Goal: Information Seeking & Learning: Learn about a topic

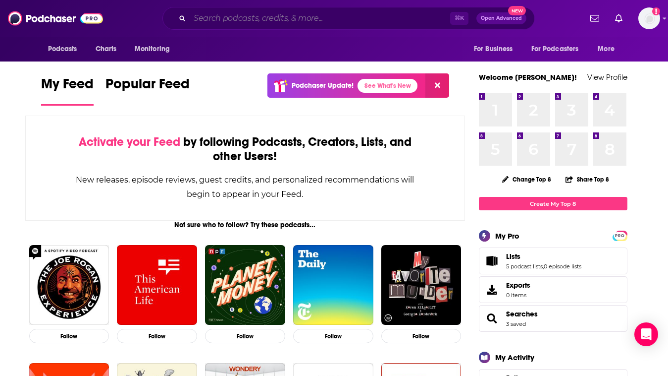
click at [282, 13] on input "Search podcasts, credits, & more..." at bounding box center [320, 18] width 261 height 16
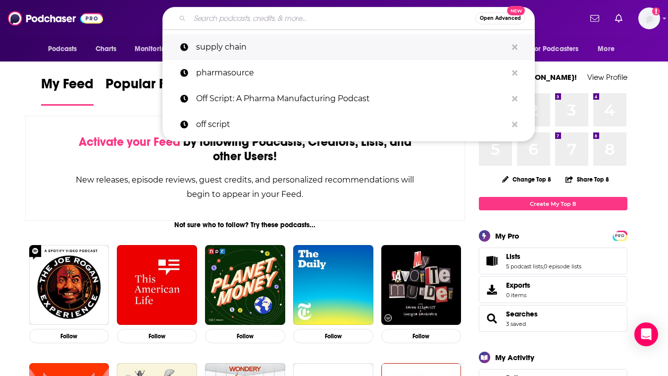
click at [283, 42] on p "supply chain" at bounding box center [351, 47] width 311 height 26
type input "supply chain"
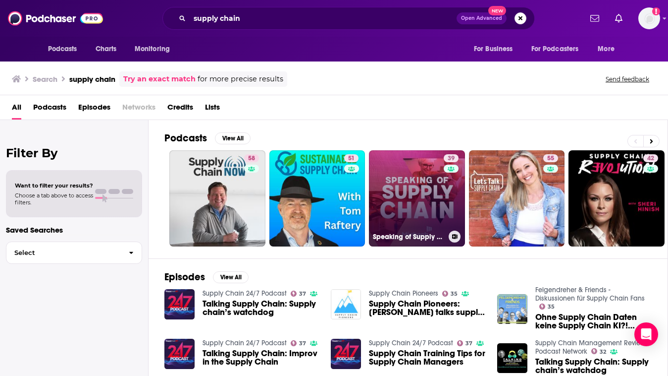
click at [412, 197] on link "39 Speaking of Supply Chain" at bounding box center [417, 198] width 96 height 96
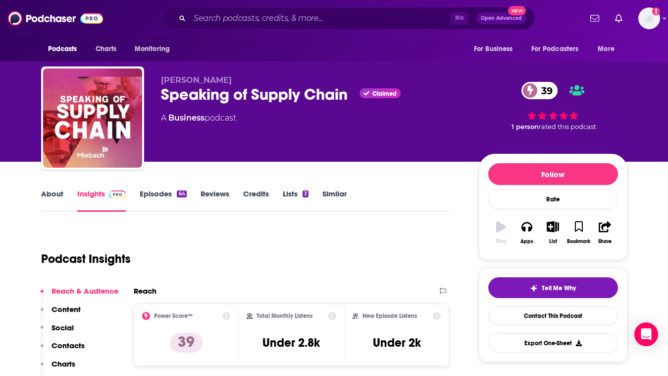
click at [156, 200] on link "Episodes 64" at bounding box center [163, 200] width 47 height 23
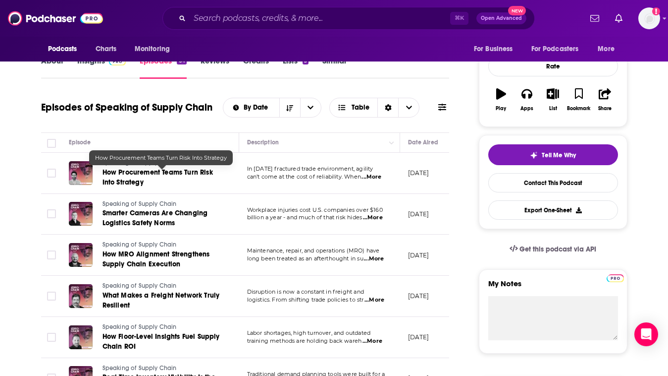
scroll to position [134, 0]
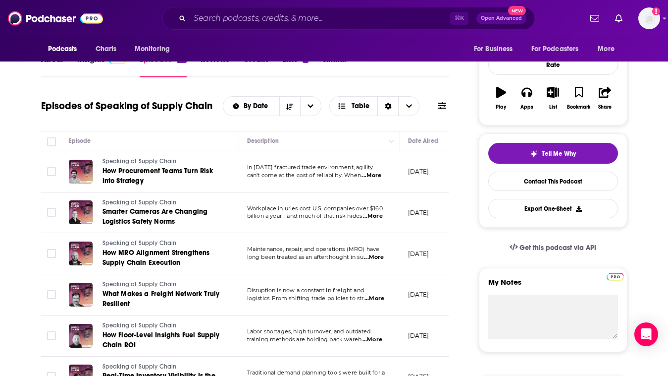
click at [371, 177] on span "...More" at bounding box center [372, 175] width 20 height 8
click at [65, 111] on h1 "Episodes of Speaking of Supply Chain" at bounding box center [126, 106] width 171 height 12
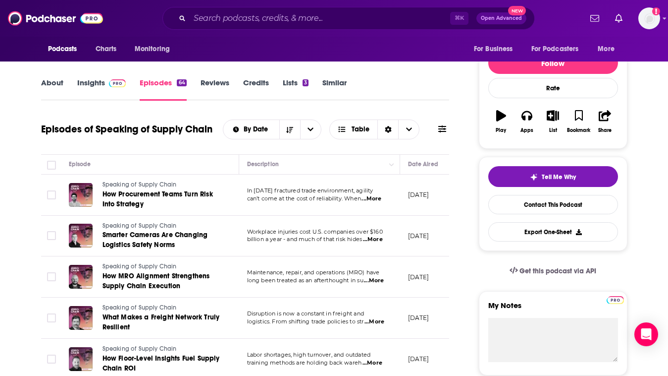
scroll to position [99, 0]
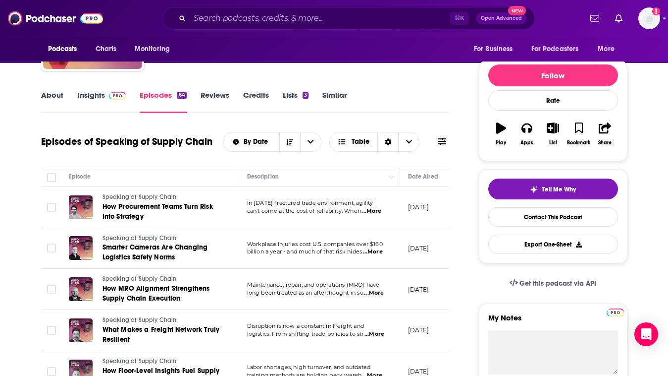
click at [94, 96] on link "Insights" at bounding box center [101, 101] width 49 height 23
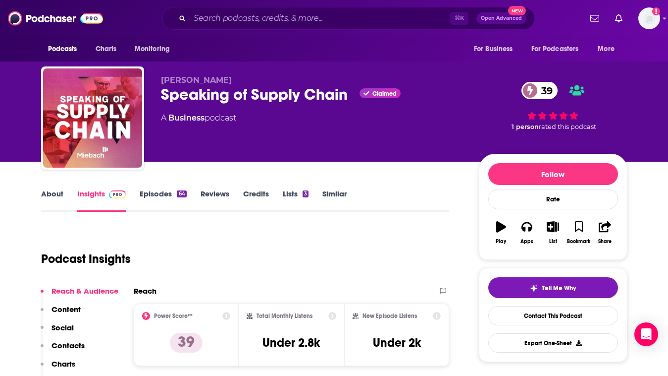
click at [297, 98] on div "Speaking of Supply Chain Claimed 39" at bounding box center [312, 94] width 302 height 19
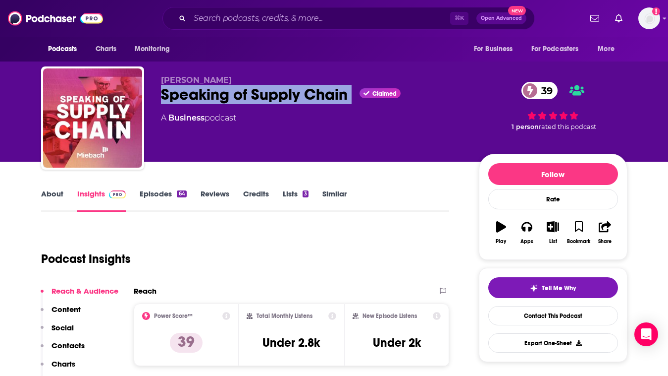
click at [297, 98] on div "Speaking of Supply Chain Claimed 39" at bounding box center [312, 94] width 302 height 19
copy div "Speaking of Supply Chain"
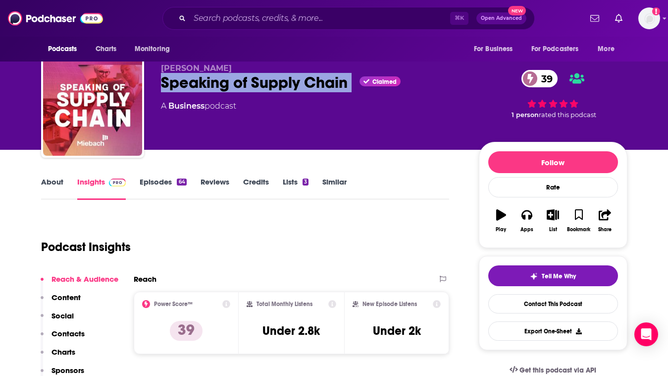
scroll to position [13, 0]
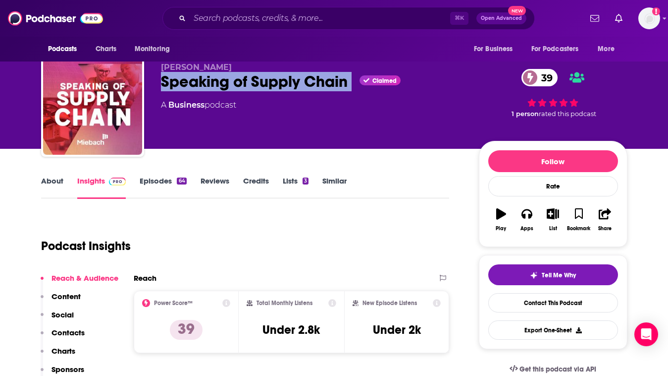
click at [58, 181] on link "About" at bounding box center [52, 187] width 22 height 23
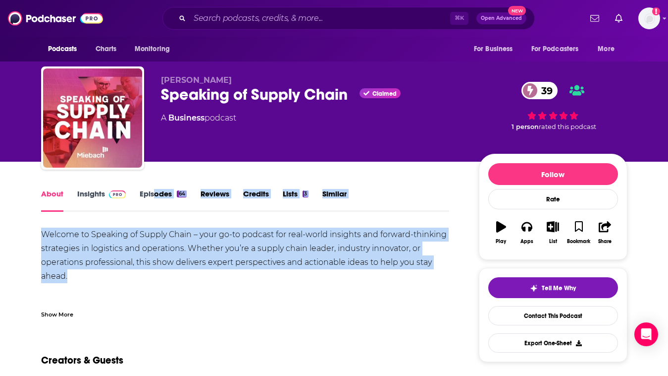
drag, startPoint x: 175, startPoint y: 274, endPoint x: 153, endPoint y: 195, distance: 81.3
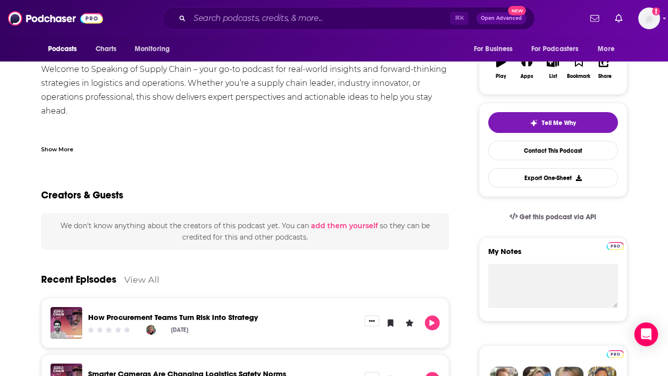
click at [88, 170] on div "Creators & Guests" at bounding box center [245, 189] width 409 height 48
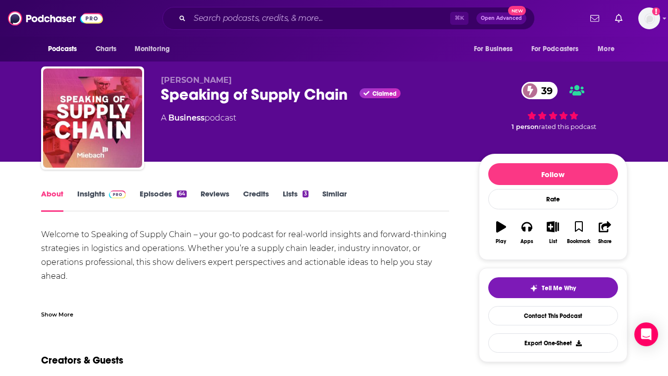
click at [79, 197] on link "Insights" at bounding box center [101, 200] width 49 height 23
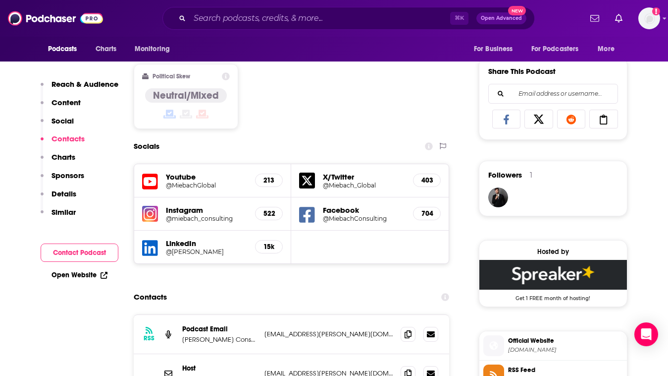
scroll to position [706, 0]
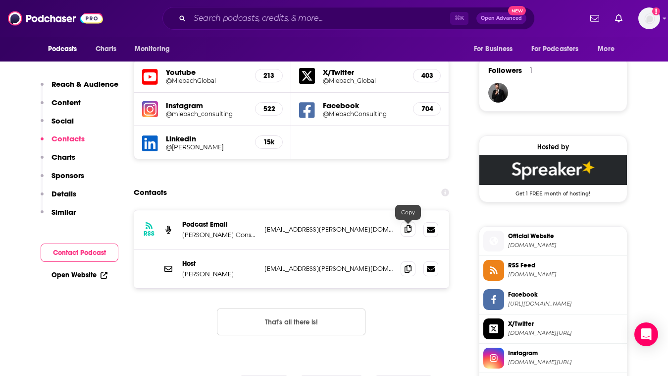
click at [408, 226] on icon at bounding box center [408, 229] width 7 height 8
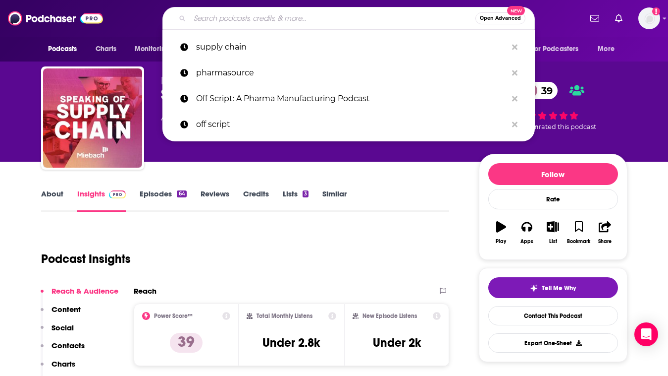
click at [249, 24] on input "Search podcasts, credits, & more..." at bounding box center [333, 18] width 286 height 16
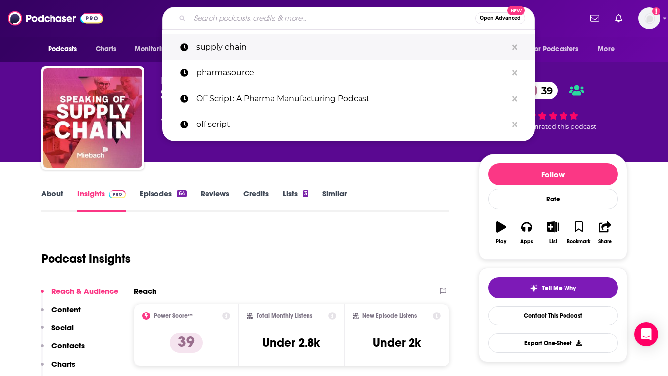
click at [250, 44] on p "supply chain" at bounding box center [351, 47] width 311 height 26
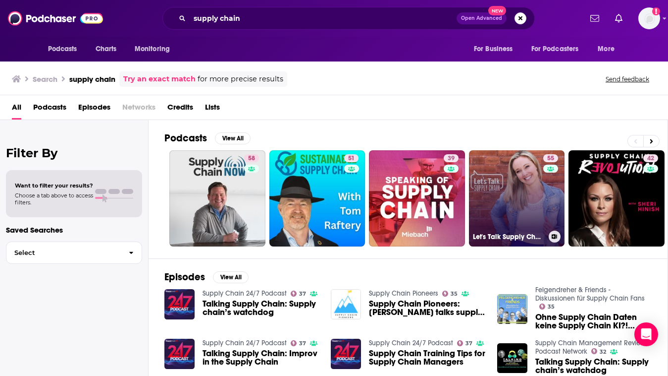
drag, startPoint x: 544, startPoint y: 178, endPoint x: 543, endPoint y: 208, distance: 30.3
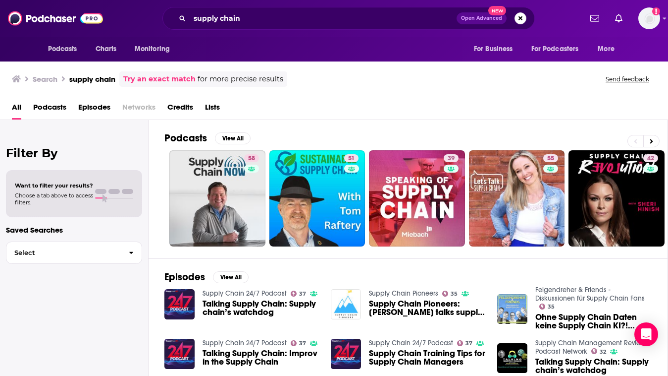
drag, startPoint x: 228, startPoint y: 211, endPoint x: 480, endPoint y: 1, distance: 327.2
click at [0, 0] on div "Podcasts Charts Monitoring supply chain Open Advanced New For Business For Podc…" at bounding box center [334, 188] width 668 height 376
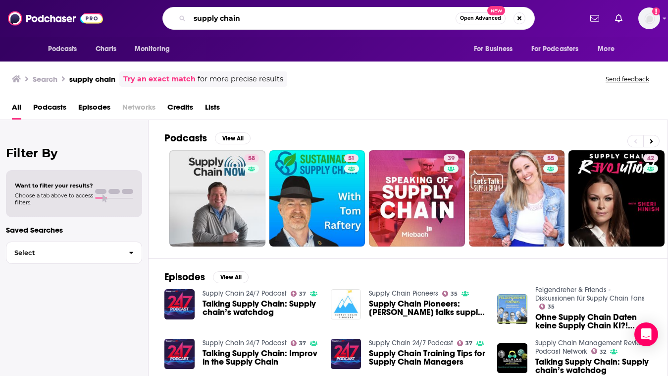
click at [267, 20] on input "supply chain" at bounding box center [323, 18] width 266 height 16
type input "supply chain healthcare"
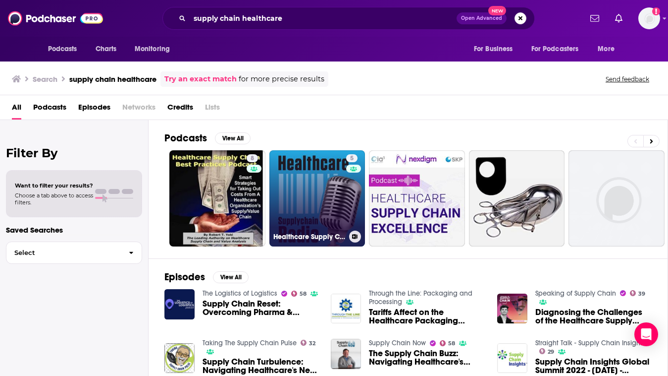
click at [297, 207] on link "5 Healthcare Supply Chain Radio with John Pritchard" at bounding box center [318, 198] width 96 height 96
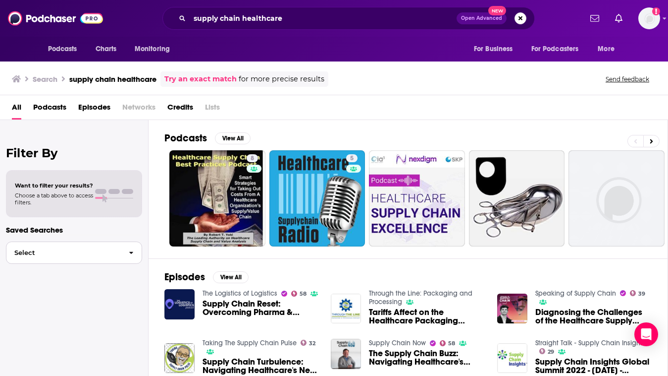
click at [54, 250] on span "Select" at bounding box center [63, 252] width 114 height 6
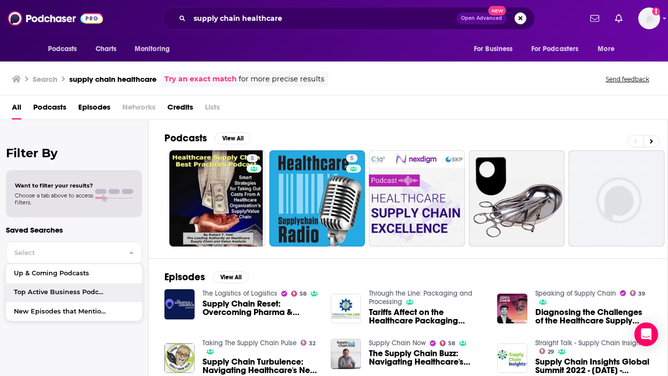
click at [188, 136] on h2 "Podcasts" at bounding box center [186, 138] width 43 height 12
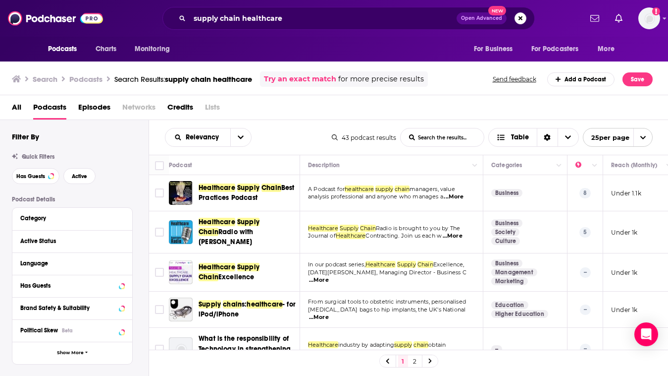
click at [54, 213] on button "Category" at bounding box center [72, 218] width 104 height 12
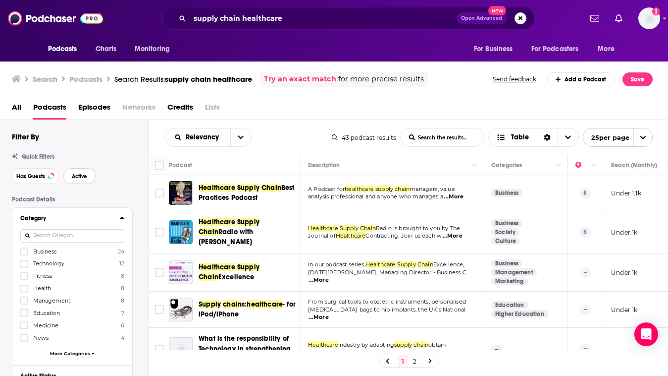
click at [72, 179] on span "Active" at bounding box center [79, 175] width 15 height 5
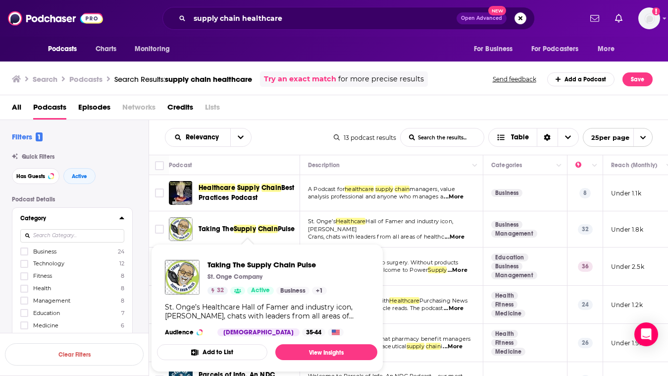
drag, startPoint x: 261, startPoint y: 241, endPoint x: 200, endPoint y: 226, distance: 63.3
click at [200, 226] on td "Taking The Supply Chain Pulse" at bounding box center [234, 229] width 131 height 36
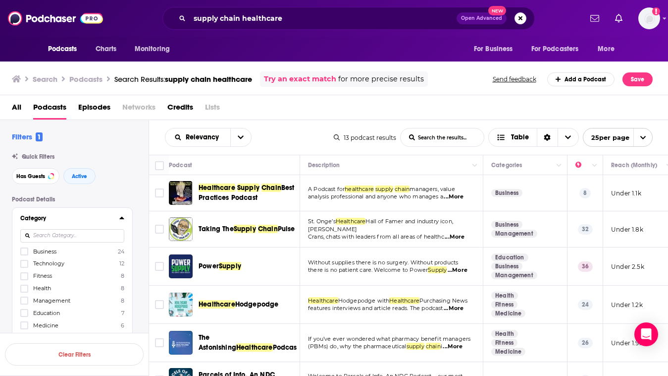
copy span "Taking The Supply Chain Pulse"
click at [456, 272] on span "...More" at bounding box center [458, 270] width 20 height 8
drag, startPoint x: 237, startPoint y: 267, endPoint x: 645, endPoint y: 11, distance: 480.9
click at [454, 306] on span "...More" at bounding box center [454, 308] width 20 height 8
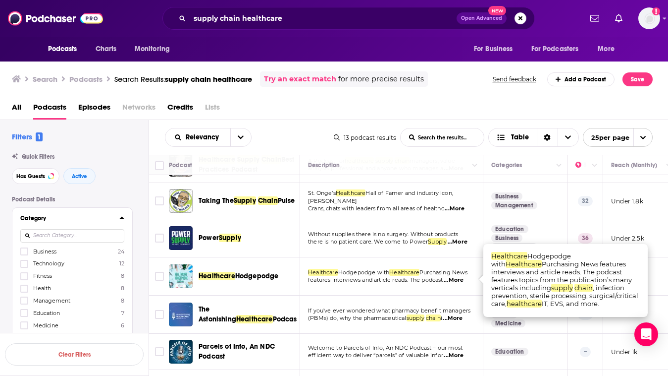
scroll to position [29, 0]
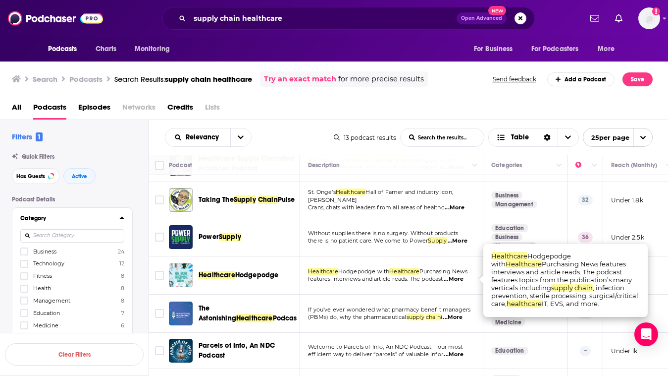
click at [457, 317] on span "...More" at bounding box center [453, 317] width 20 height 8
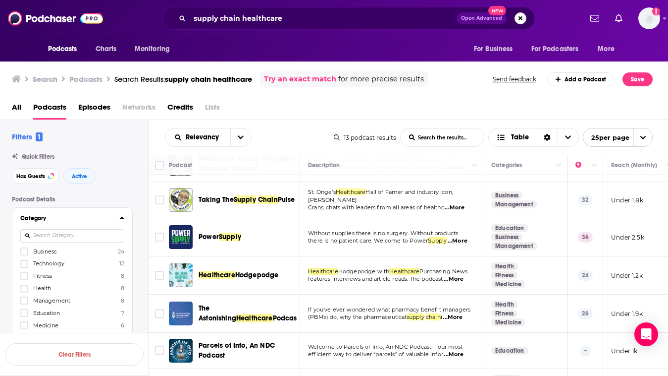
drag, startPoint x: 219, startPoint y: 304, endPoint x: 108, endPoint y: 9, distance: 314.9
click at [0, 0] on div "Podcasts Charts Monitoring supply chain healthcare Open Advanced New For Busine…" at bounding box center [334, 188] width 668 height 376
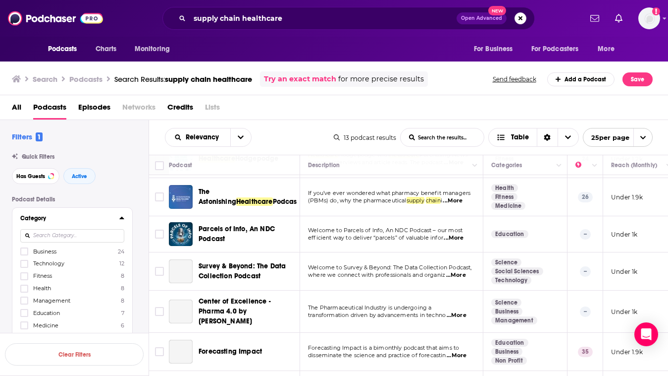
scroll to position [147, 0]
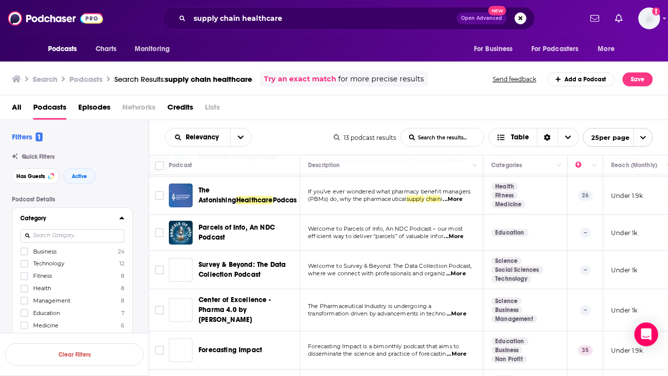
click at [460, 235] on span "...More" at bounding box center [454, 236] width 20 height 8
drag, startPoint x: 300, startPoint y: 346, endPoint x: 561, endPoint y: 1, distance: 432.3
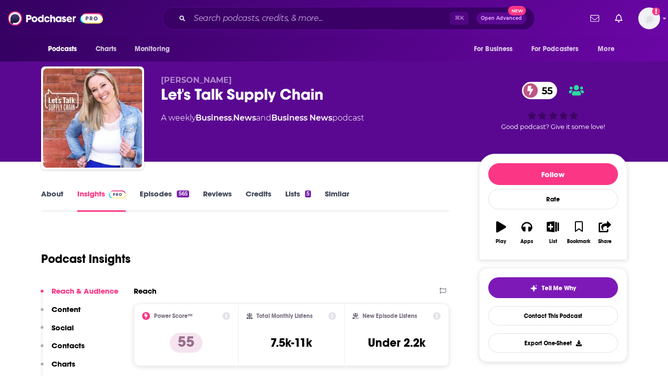
click at [55, 192] on link "About" at bounding box center [52, 200] width 22 height 23
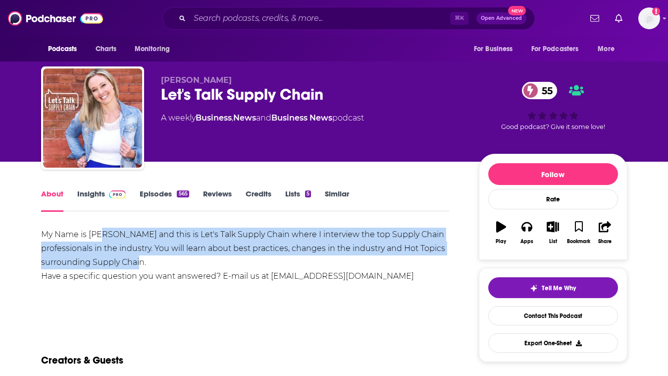
drag, startPoint x: 100, startPoint y: 230, endPoint x: 155, endPoint y: 286, distance: 78.5
click at [152, 284] on div "My Name is Sarah Barnes-Humphrey and this is Let's Talk Supply Chain where I in…" at bounding box center [245, 261] width 409 height 69
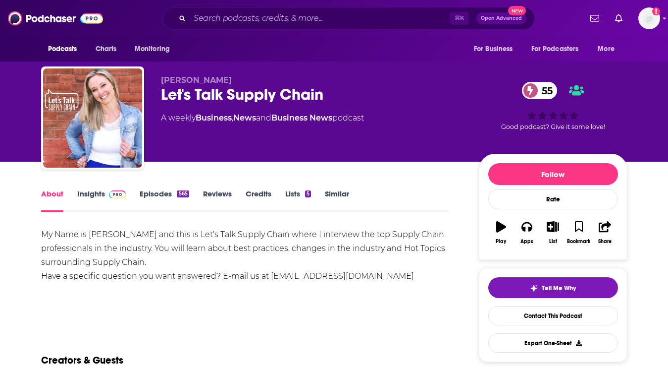
click at [155, 286] on div "My Name is Sarah Barnes-Humphrey and this is Let's Talk Supply Chain where I in…" at bounding box center [245, 261] width 409 height 69
click at [130, 258] on div "My Name is Sarah Barnes-Humphrey and this is Let's Talk Supply Chain where I in…" at bounding box center [245, 254] width 409 height 55
drag, startPoint x: 130, startPoint y: 258, endPoint x: 99, endPoint y: 233, distance: 39.5
click at [99, 233] on div "My Name is Sarah Barnes-Humphrey and this is Let's Talk Supply Chain where I in…" at bounding box center [245, 254] width 409 height 55
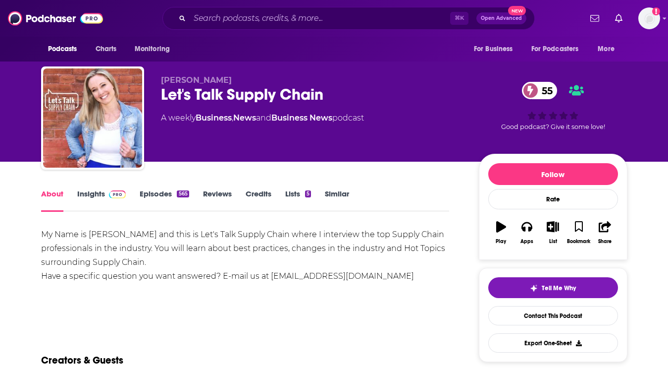
click at [99, 234] on div "My Name is Sarah Barnes-Humphrey and this is Let's Talk Supply Chain where I in…" at bounding box center [245, 254] width 409 height 55
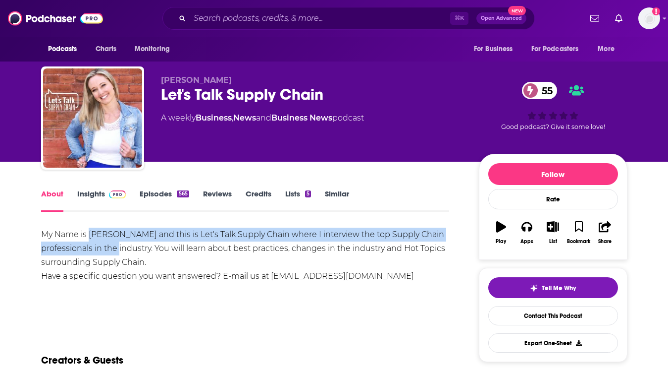
drag, startPoint x: 99, startPoint y: 234, endPoint x: 128, endPoint y: 282, distance: 56.3
click at [115, 260] on div "My Name is Sarah Barnes-Humphrey and this is Let's Talk Supply Chain where I in…" at bounding box center [245, 254] width 409 height 55
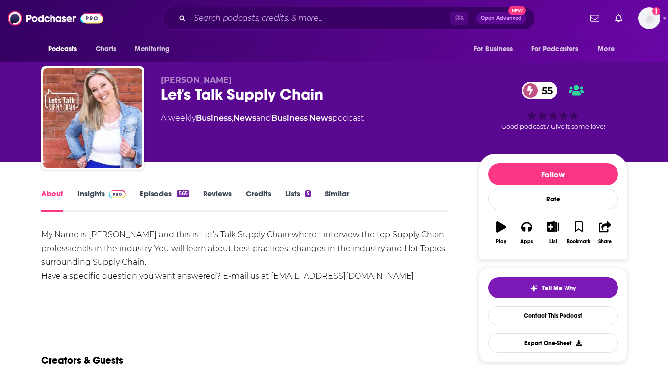
click at [128, 282] on div "My Name is Sarah Barnes-Humphrey and this is Let's Talk Supply Chain where I in…" at bounding box center [245, 254] width 409 height 55
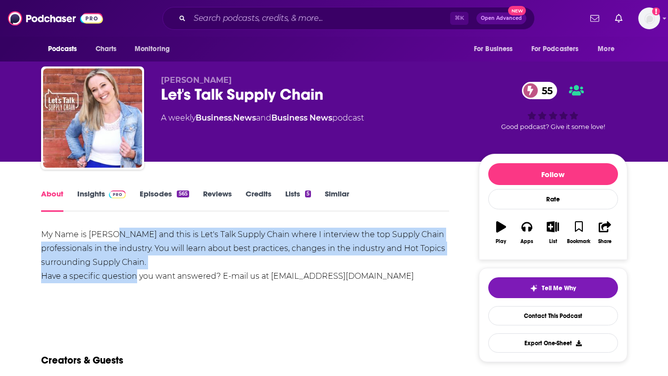
drag, startPoint x: 128, startPoint y: 282, endPoint x: 128, endPoint y: 236, distance: 46.1
click at [128, 236] on div "My Name is Sarah Barnes-Humphrey and this is Let's Talk Supply Chain where I in…" at bounding box center [245, 254] width 409 height 55
click at [161, 191] on link "Episodes 565" at bounding box center [164, 200] width 49 height 23
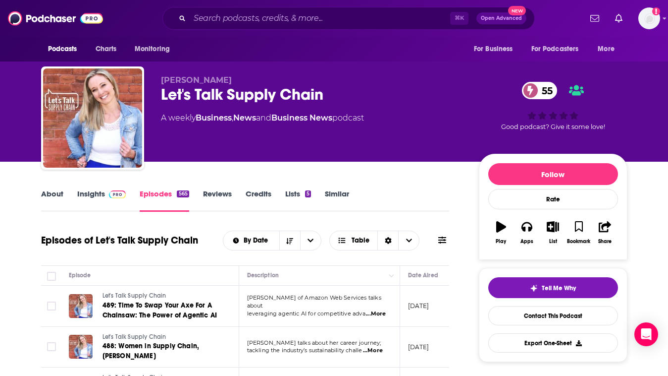
click at [55, 196] on link "About" at bounding box center [52, 200] width 22 height 23
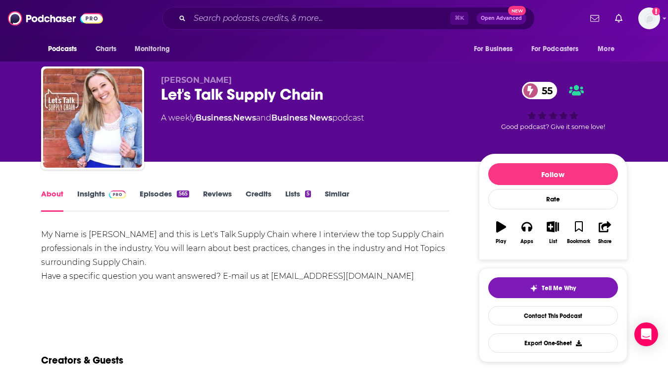
drag, startPoint x: 408, startPoint y: 275, endPoint x: 268, endPoint y: 278, distance: 140.3
click at [268, 278] on div "My Name is Sarah Barnes-Humphrey and this is Let's Talk Supply Chain where I in…" at bounding box center [245, 254] width 409 height 55
copy div "listener@letstalksupplychain.com"
drag, startPoint x: 90, startPoint y: 235, endPoint x: 187, endPoint y: 234, distance: 97.1
click at [187, 234] on div "My Name is Sarah Barnes-Humphrey and this is Let's Talk Supply Chain where I in…" at bounding box center [245, 254] width 409 height 55
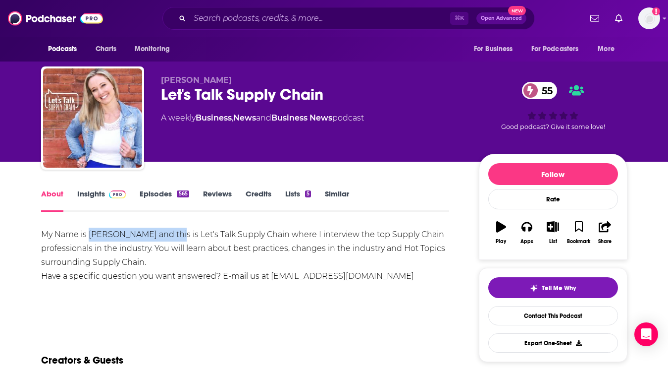
copy div "Sarah Barnes-Humphrey"
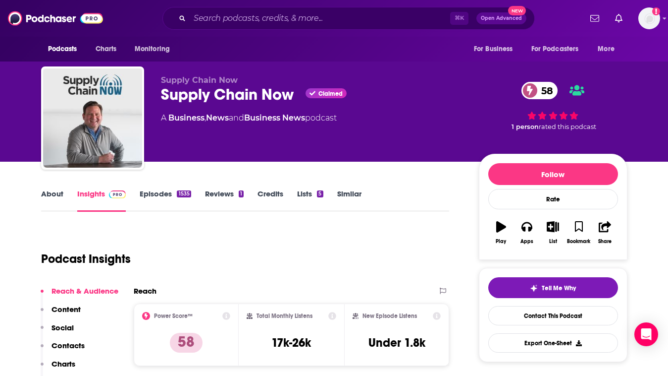
click at [58, 192] on link "About" at bounding box center [52, 200] width 22 height 23
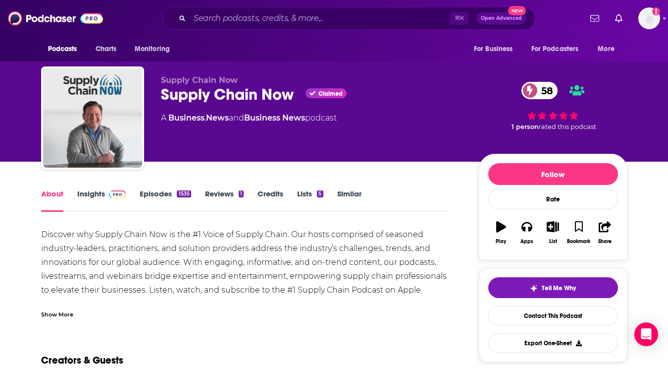
click at [151, 196] on link "Episodes 1535" at bounding box center [165, 200] width 51 height 23
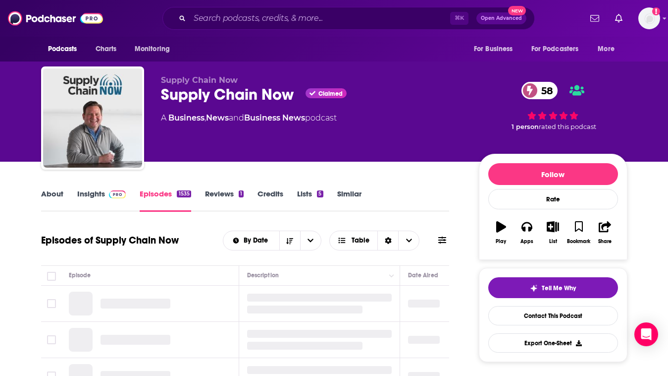
click at [55, 194] on link "About" at bounding box center [52, 200] width 22 height 23
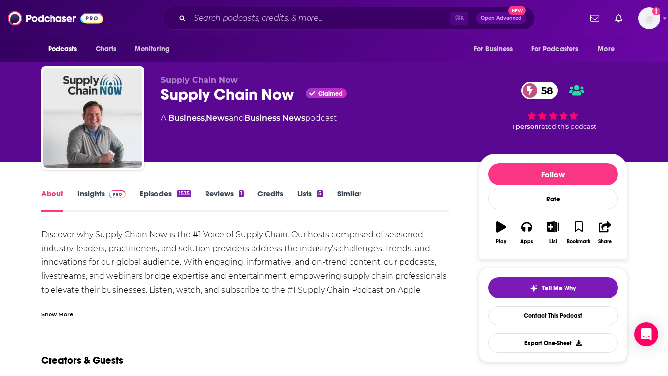
click at [165, 193] on link "Episodes 1535" at bounding box center [165, 200] width 51 height 23
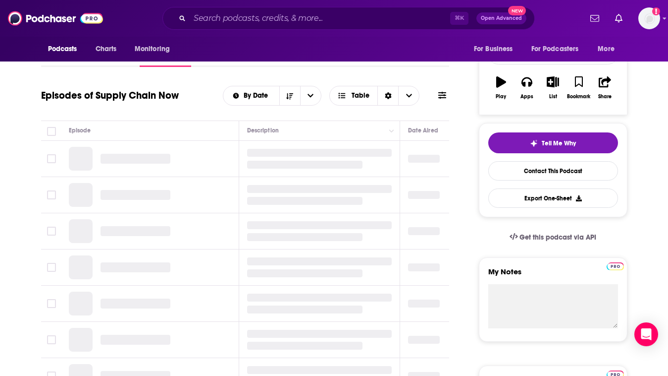
scroll to position [148, 0]
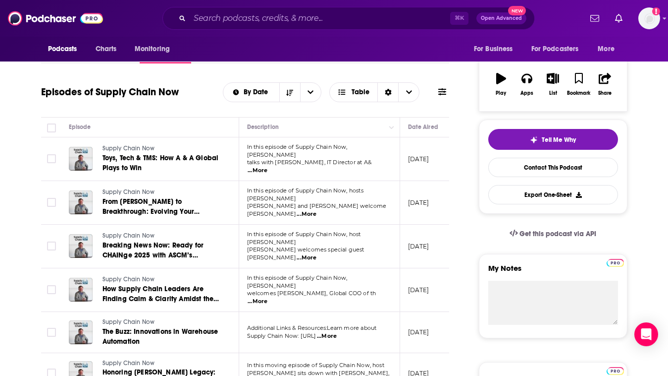
click at [268, 166] on span "...More" at bounding box center [258, 170] width 20 height 8
click at [213, 122] on div "Episode" at bounding box center [150, 127] width 162 height 12
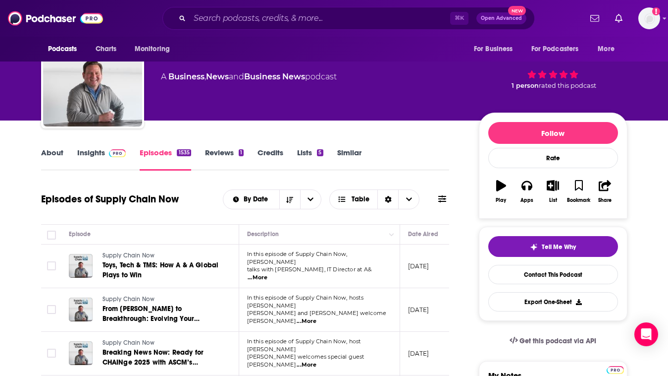
scroll to position [10, 0]
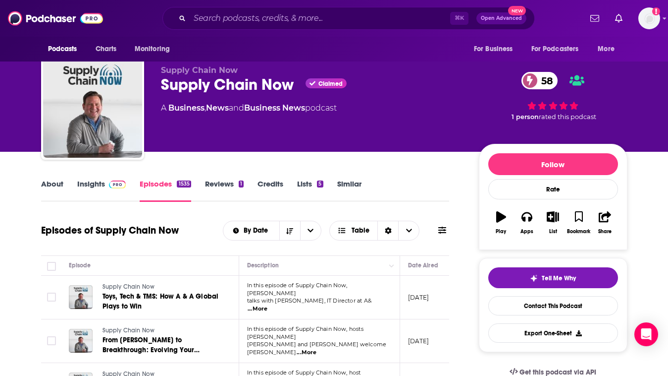
click at [89, 191] on link "Insights" at bounding box center [101, 190] width 49 height 23
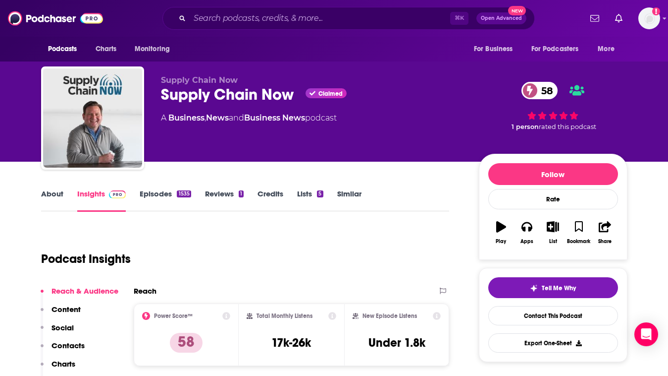
click at [164, 200] on link "Episodes 1535" at bounding box center [165, 200] width 51 height 23
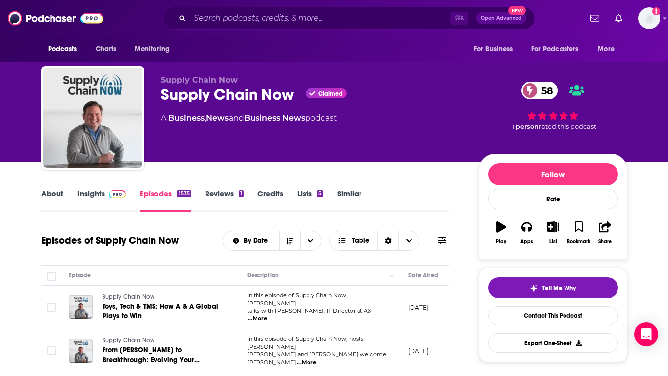
click at [93, 202] on link "Insights" at bounding box center [101, 200] width 49 height 23
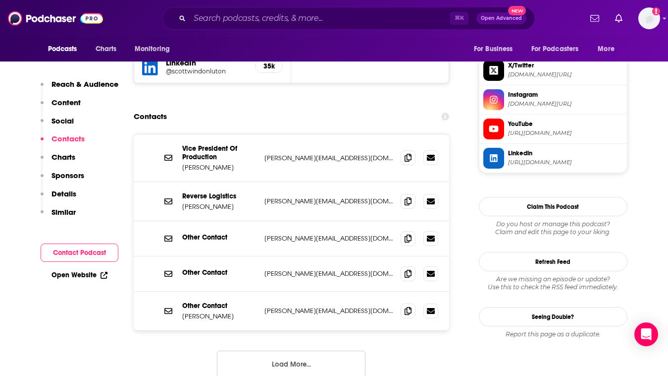
scroll to position [973, 0]
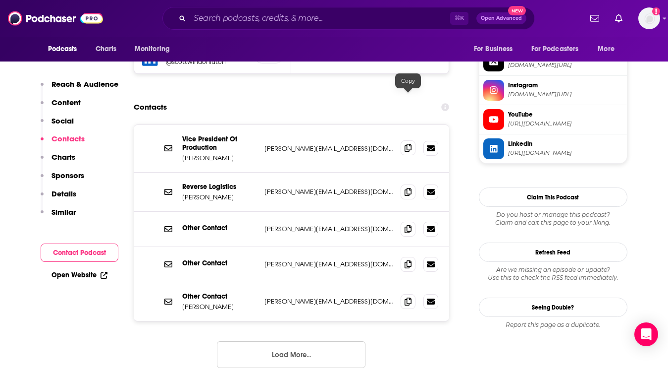
click at [406, 144] on icon at bounding box center [408, 148] width 7 height 8
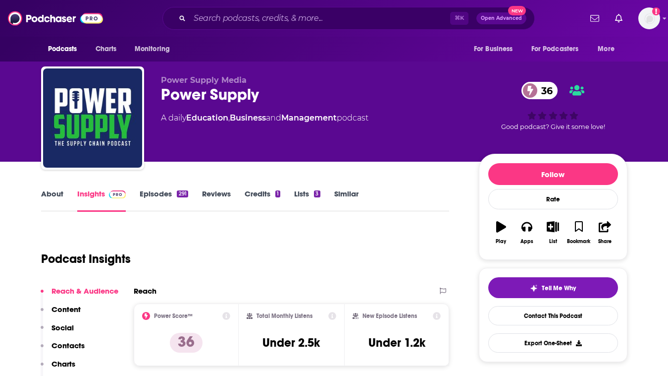
click at [49, 192] on link "About" at bounding box center [52, 200] width 22 height 23
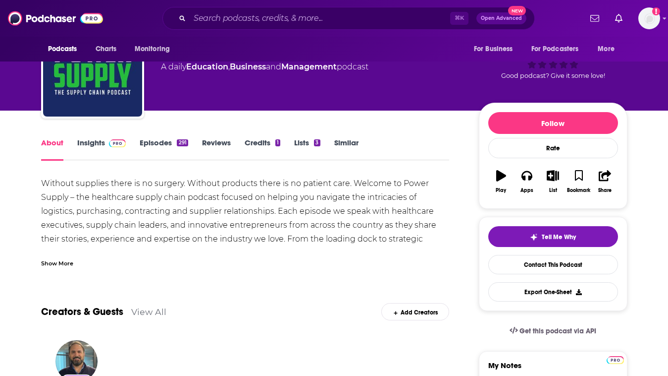
scroll to position [152, 0]
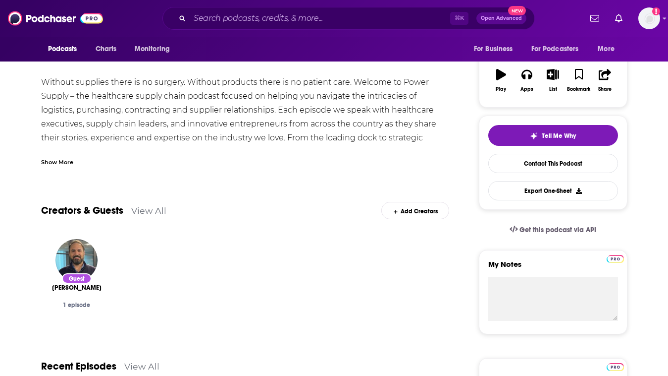
click at [65, 160] on div "Show More" at bounding box center [57, 161] width 32 height 9
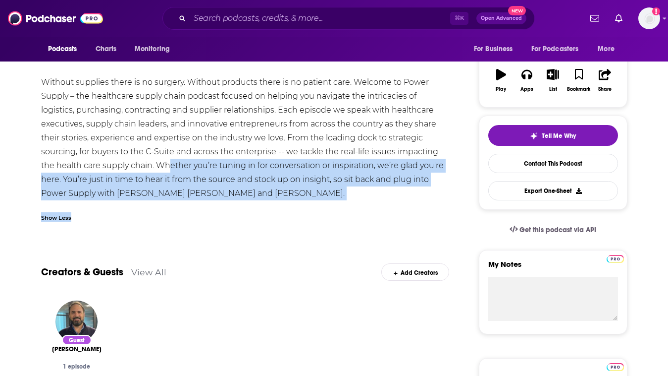
drag, startPoint x: 171, startPoint y: 160, endPoint x: 220, endPoint y: 215, distance: 74.1
click at [220, 215] on div "Without supplies there is no surgery. Without products there is no patient care…" at bounding box center [245, 151] width 409 height 152
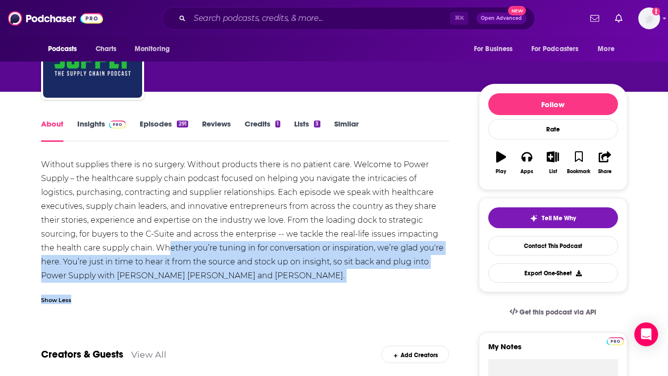
scroll to position [62, 0]
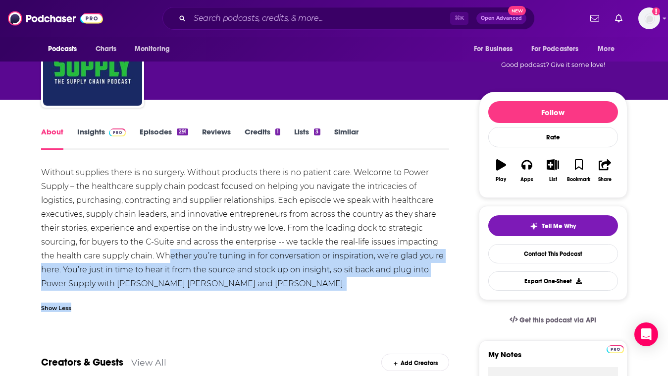
click at [154, 138] on link "Episodes 291" at bounding box center [164, 138] width 48 height 23
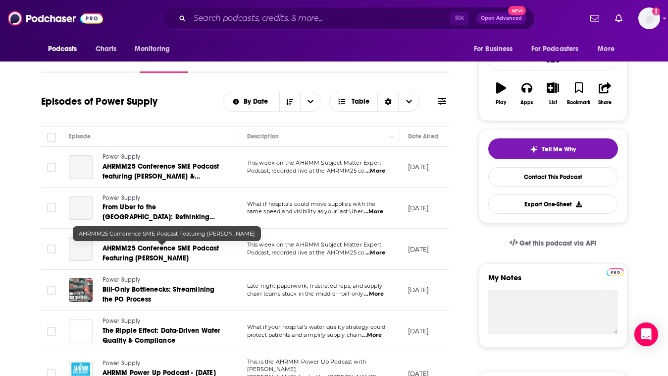
scroll to position [174, 0]
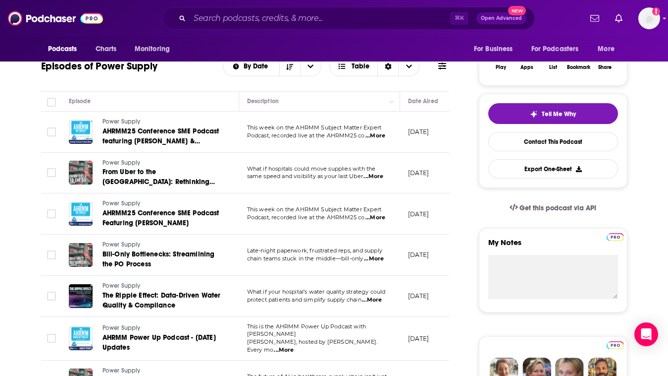
click at [371, 179] on span "...More" at bounding box center [374, 176] width 20 height 8
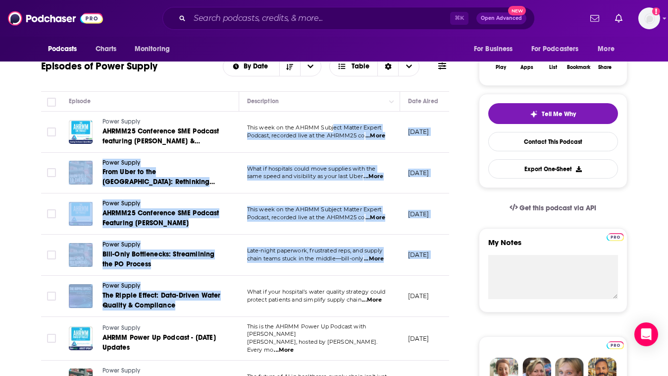
drag, startPoint x: 333, startPoint y: 125, endPoint x: 294, endPoint y: 287, distance: 166.1
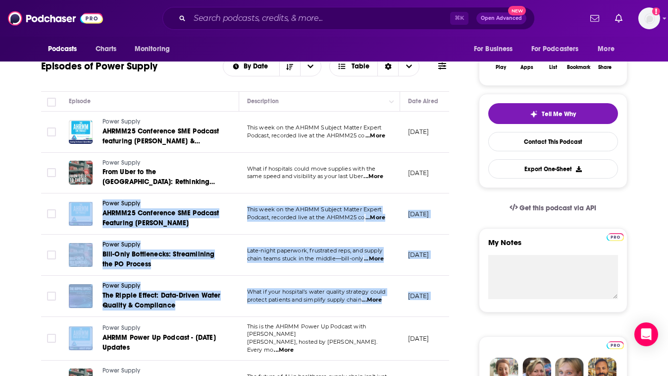
drag, startPoint x: 22, startPoint y: 197, endPoint x: 22, endPoint y: 346, distance: 149.1
drag, startPoint x: 22, startPoint y: 346, endPoint x: 22, endPoint y: 218, distance: 128.8
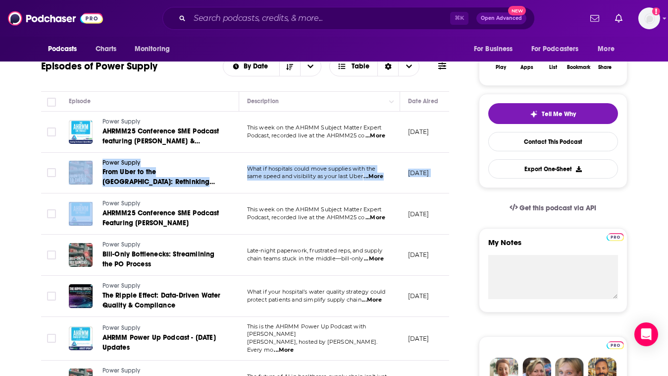
drag, startPoint x: 22, startPoint y: 218, endPoint x: 22, endPoint y: 156, distance: 61.9
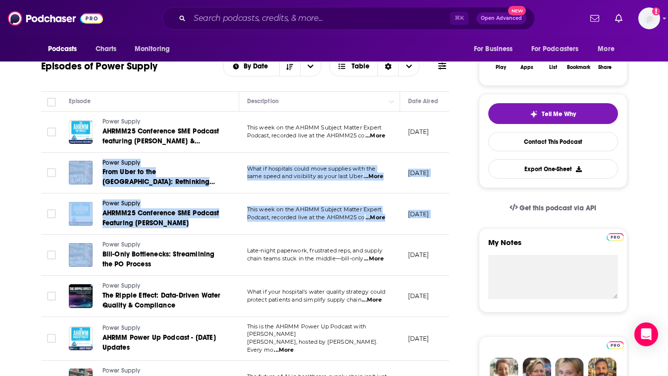
drag, startPoint x: 22, startPoint y: 156, endPoint x: 22, endPoint y: 292, distance: 136.8
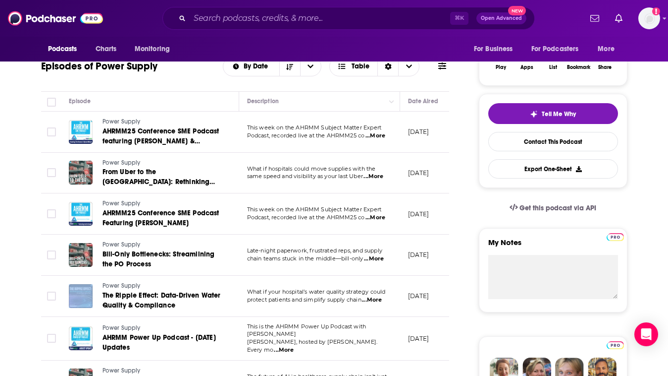
drag, startPoint x: 22, startPoint y: 292, endPoint x: 22, endPoint y: 341, distance: 48.6
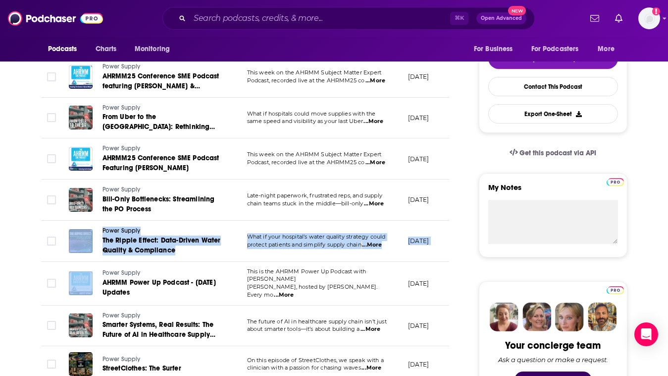
scroll to position [296, 0]
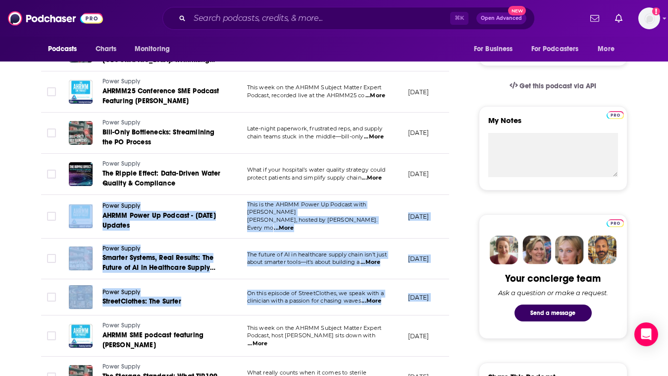
drag, startPoint x: 22, startPoint y: 341, endPoint x: 22, endPoint y: 185, distance: 156.1
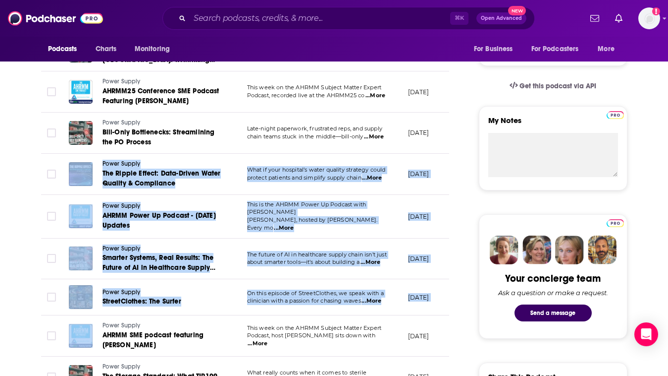
drag, startPoint x: 22, startPoint y: 185, endPoint x: 22, endPoint y: 358, distance: 173.4
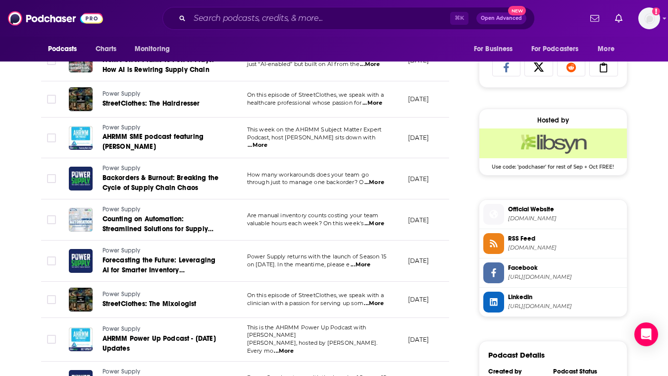
scroll to position [0, 0]
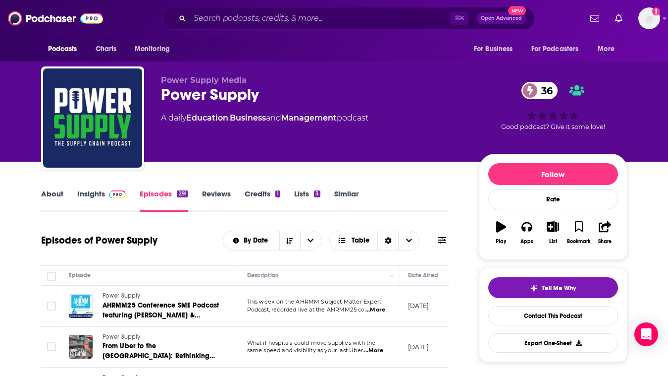
click at [86, 193] on link "Insights" at bounding box center [101, 200] width 49 height 23
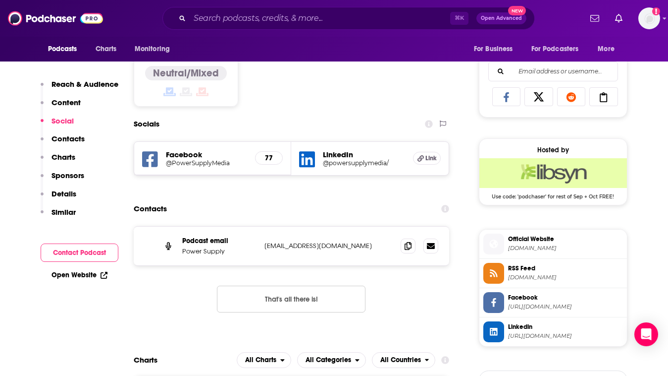
scroll to position [625, 0]
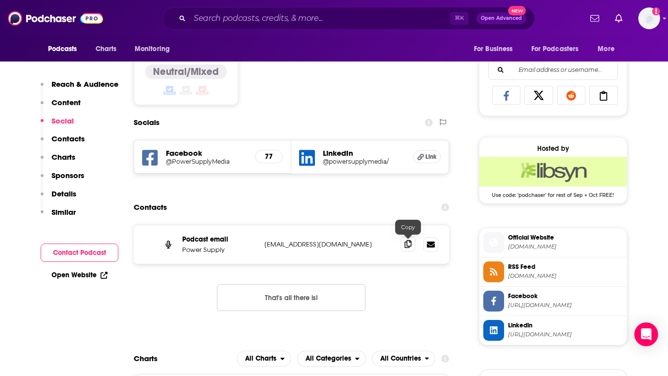
click at [406, 246] on icon at bounding box center [408, 244] width 7 height 8
click at [189, 152] on h5 "Facebook" at bounding box center [207, 152] width 82 height 9
click at [190, 164] on h5 "@PowerSupplyMedia" at bounding box center [207, 161] width 82 height 7
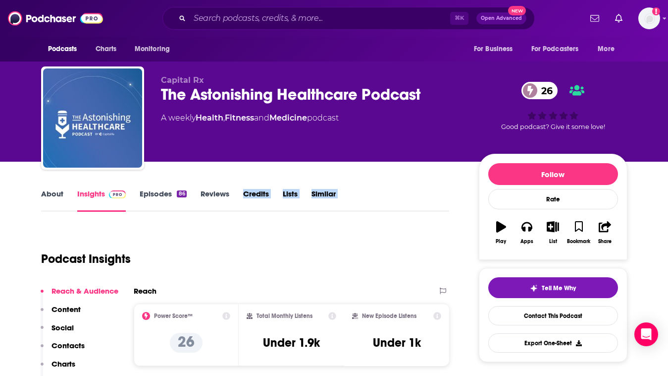
drag, startPoint x: 268, startPoint y: 164, endPoint x: 279, endPoint y: 258, distance: 94.3
click at [279, 258] on div "Podcast Insights" at bounding box center [241, 252] width 401 height 51
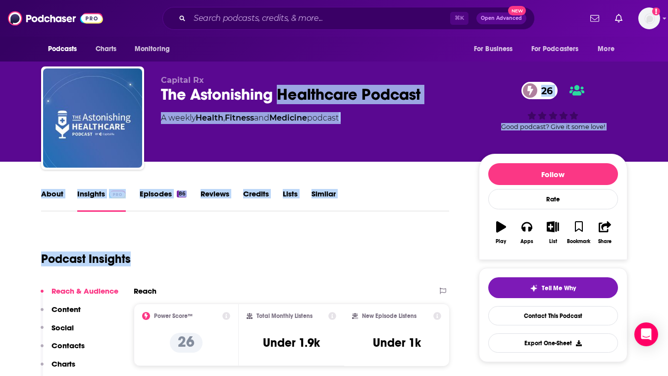
drag, startPoint x: 279, startPoint y: 258, endPoint x: 284, endPoint y: 78, distance: 179.9
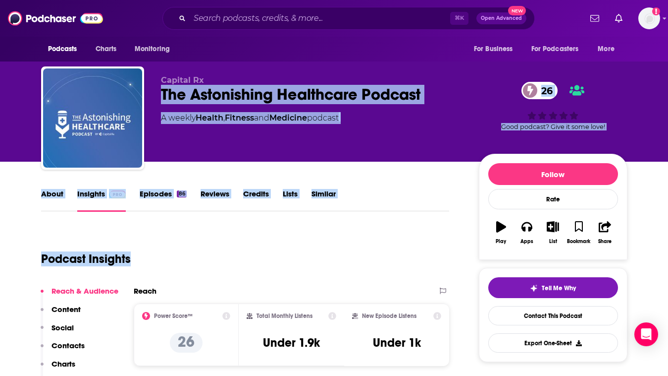
click at [160, 197] on link "Episodes 86" at bounding box center [163, 200] width 47 height 23
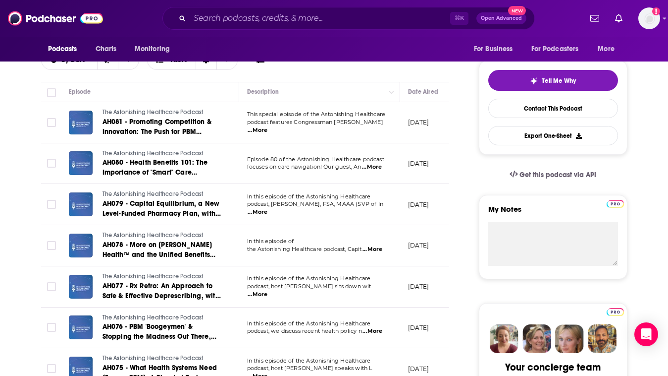
scroll to position [449, 0]
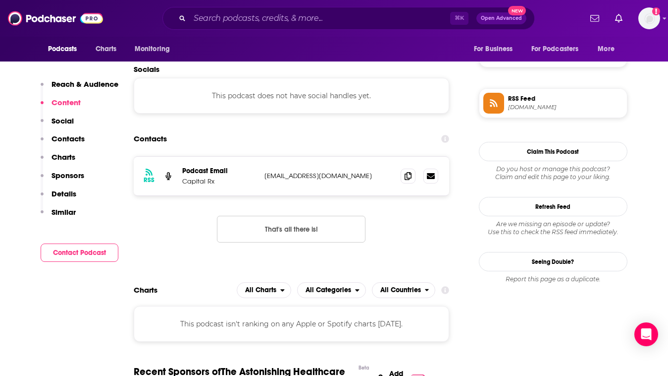
scroll to position [705, 0]
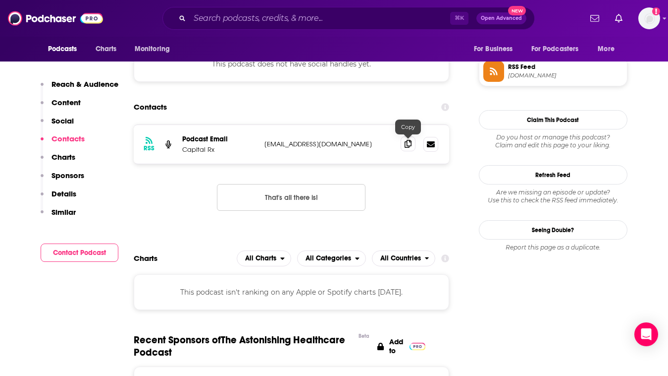
click at [406, 147] on icon at bounding box center [408, 144] width 7 height 8
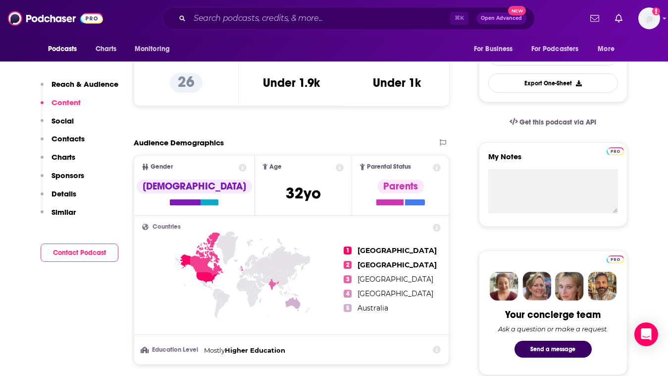
scroll to position [0, 0]
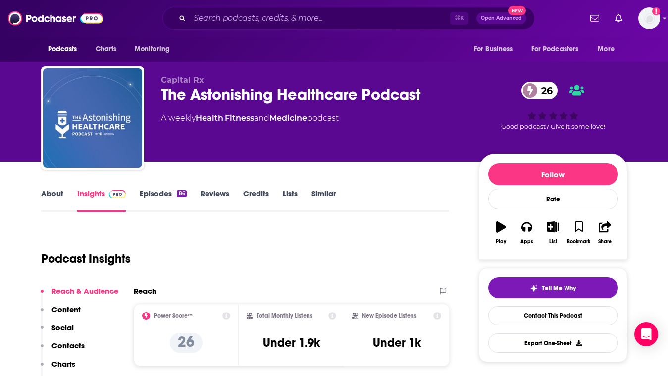
click at [185, 98] on div "The Astonishing Healthcare Podcast 26" at bounding box center [312, 94] width 302 height 19
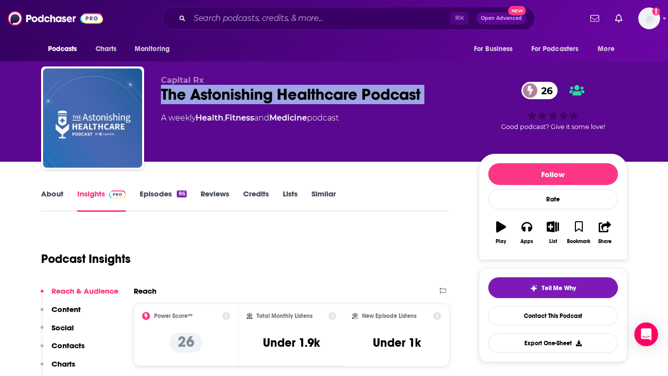
click at [185, 98] on div "The Astonishing Healthcare Podcast 26" at bounding box center [312, 94] width 302 height 19
copy div "The Astonishing Healthcare Podcast 26"
click at [152, 195] on link "Episodes 86" at bounding box center [163, 200] width 47 height 23
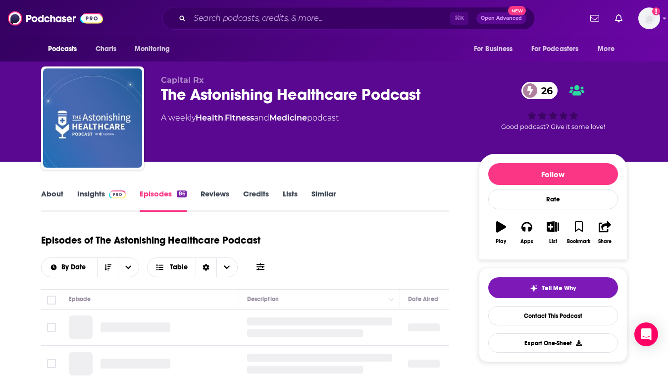
click at [55, 200] on link "About" at bounding box center [52, 200] width 22 height 23
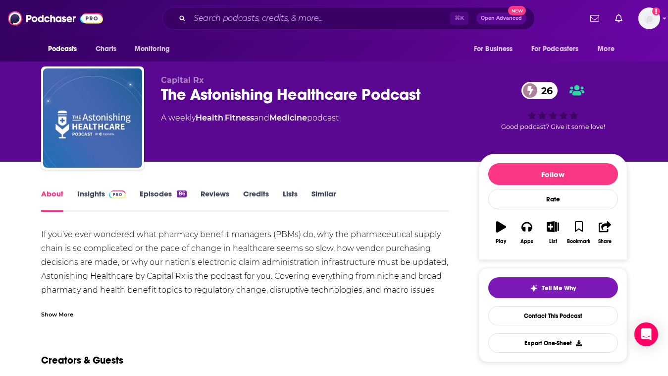
click at [44, 314] on div "Show More" at bounding box center [57, 313] width 32 height 9
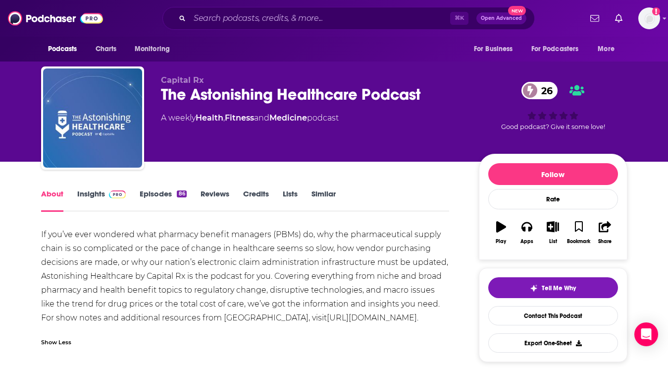
click at [151, 188] on div "About Insights Episodes 86 Reviews Credits Lists Similar" at bounding box center [245, 199] width 409 height 24
click at [153, 192] on link "Episodes 86" at bounding box center [163, 200] width 47 height 23
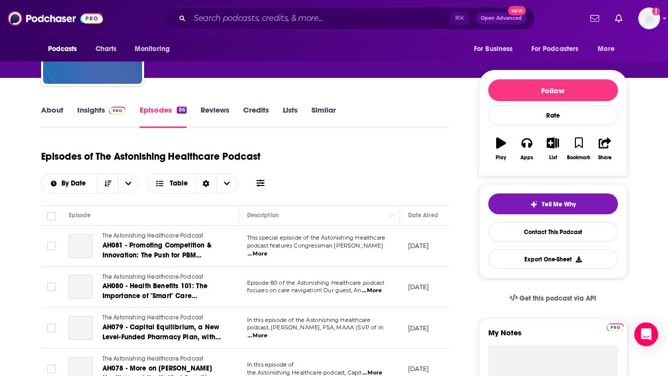
scroll to position [105, 0]
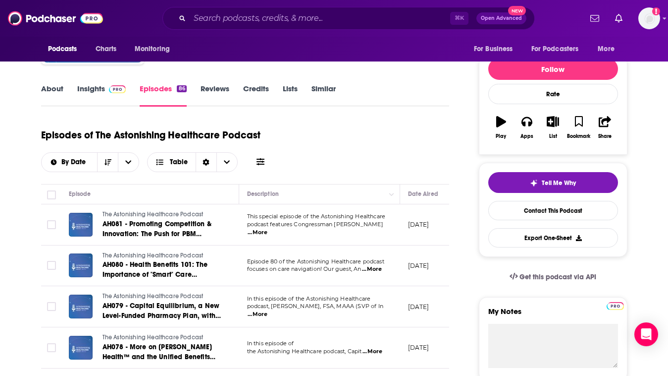
click at [268, 228] on span "...More" at bounding box center [258, 232] width 20 height 8
drag, startPoint x: 268, startPoint y: 134, endPoint x: 97, endPoint y: 135, distance: 171.0
click at [97, 135] on div "Episodes of The Astonishing Healthcare Podcast By Date Table" at bounding box center [245, 147] width 409 height 50
copy h1 "The Astonishing Healthcare Podcast"
click at [268, 228] on span "...More" at bounding box center [258, 232] width 20 height 8
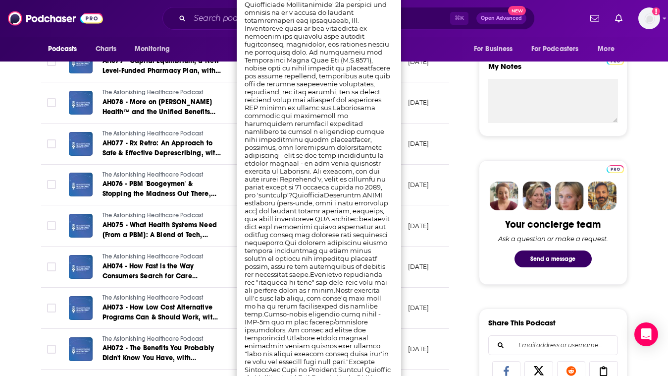
scroll to position [482, 0]
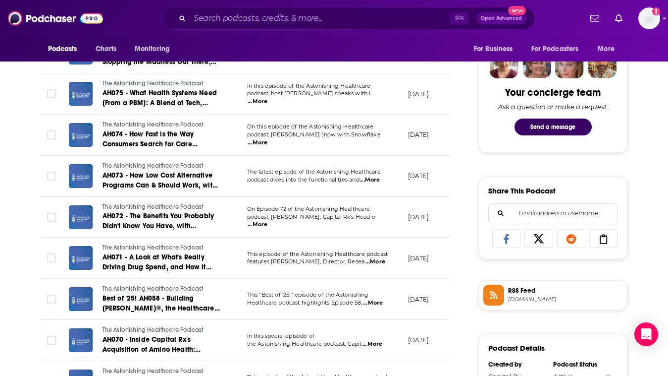
click at [12, 175] on div "About Insights Episodes 86 Reviews Credits Lists Similar Episodes of The Astoni…" at bounding box center [334, 343] width 668 height 1326
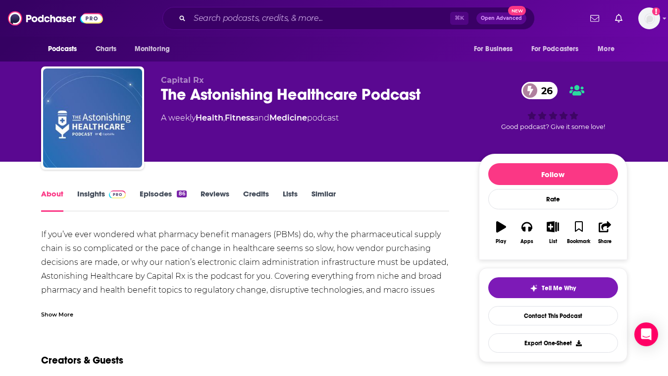
click at [92, 207] on link "Insights" at bounding box center [101, 200] width 49 height 23
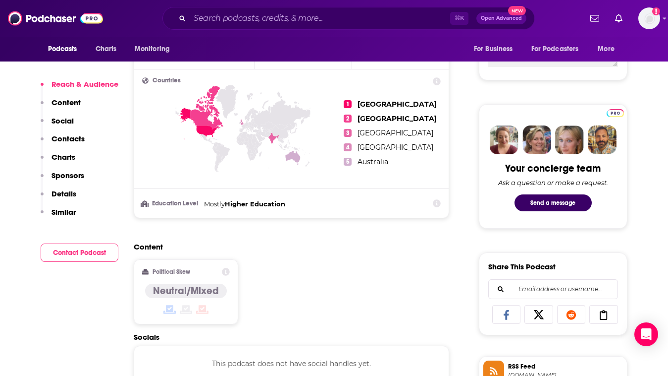
scroll to position [704, 0]
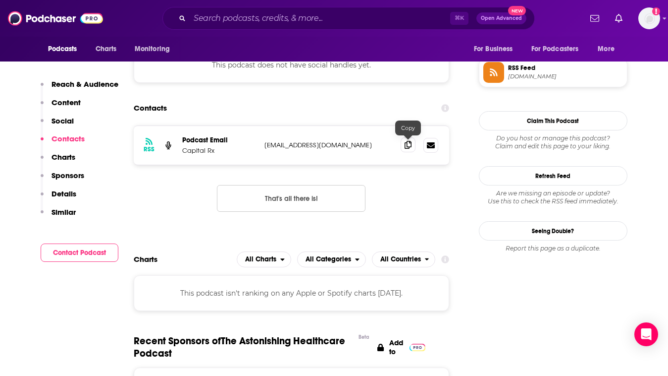
click at [407, 141] on icon at bounding box center [408, 145] width 7 height 8
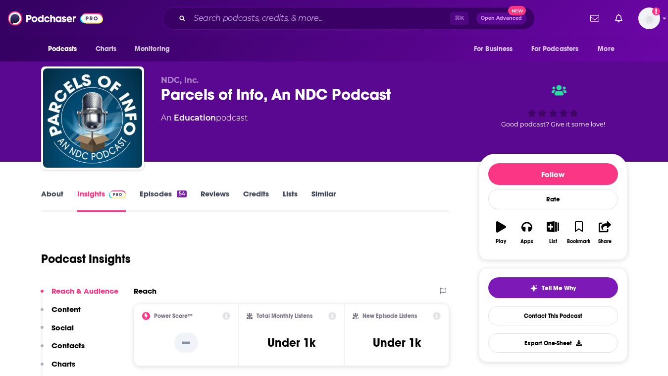
click at [55, 196] on link "About" at bounding box center [52, 200] width 22 height 23
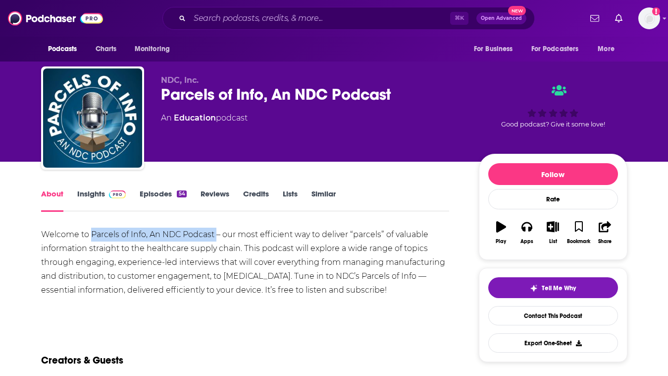
drag, startPoint x: 90, startPoint y: 234, endPoint x: 216, endPoint y: 236, distance: 125.4
click at [216, 236] on div "Welcome to Parcels of Info, An NDC Podcast – our most efficient way to deliver …" at bounding box center [245, 261] width 409 height 69
copy div "Parcels of Info, An NDC Podcast"
click at [149, 188] on div "About Insights Episodes 54 Reviews Credits Lists Similar" at bounding box center [245, 199] width 409 height 24
click at [151, 199] on link "Episodes 54" at bounding box center [163, 200] width 47 height 23
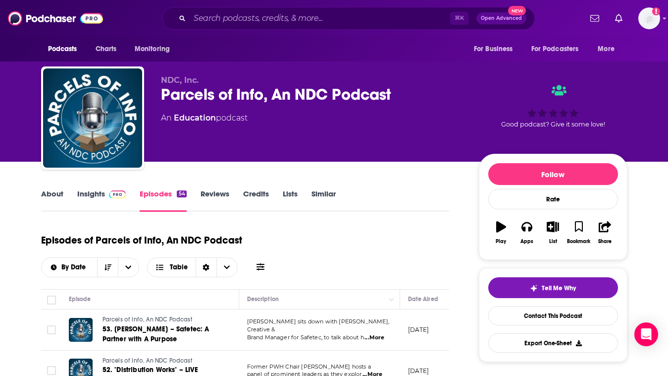
click at [103, 203] on link "Insights" at bounding box center [101, 200] width 49 height 23
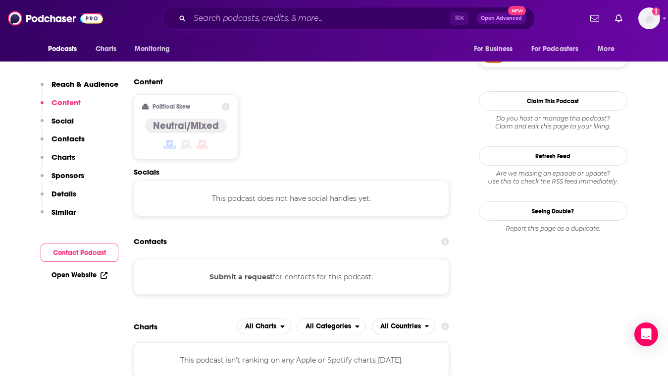
scroll to position [752, 0]
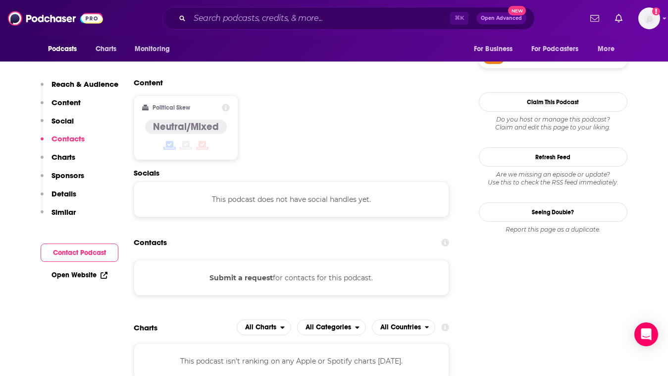
click at [69, 59] on div "Podcasts Charts Monitoring" at bounding box center [112, 49] width 142 height 25
click at [69, 55] on span "Podcasts" at bounding box center [62, 49] width 29 height 14
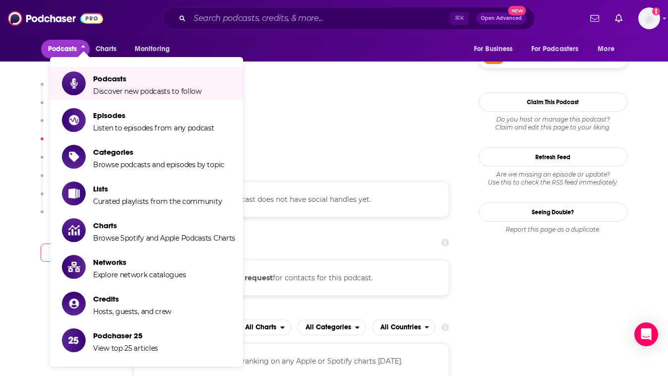
click at [293, 78] on div "Content Political Skew Neutral/Mixed" at bounding box center [292, 123] width 316 height 90
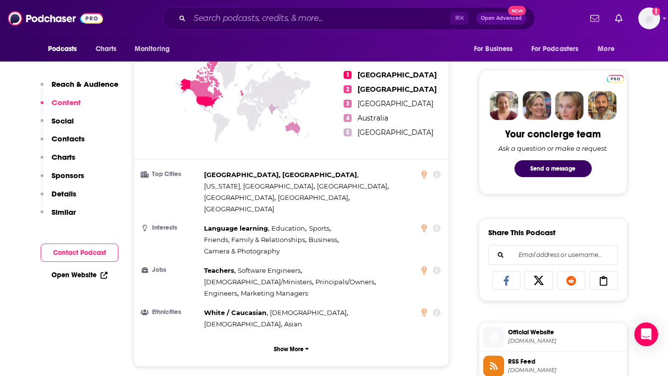
scroll to position [0, 0]
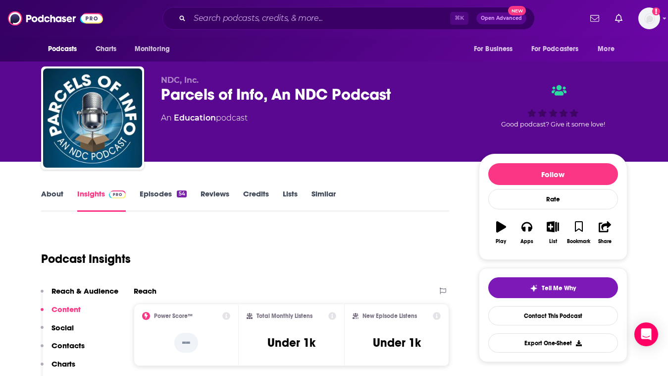
click at [44, 194] on link "About" at bounding box center [52, 200] width 22 height 23
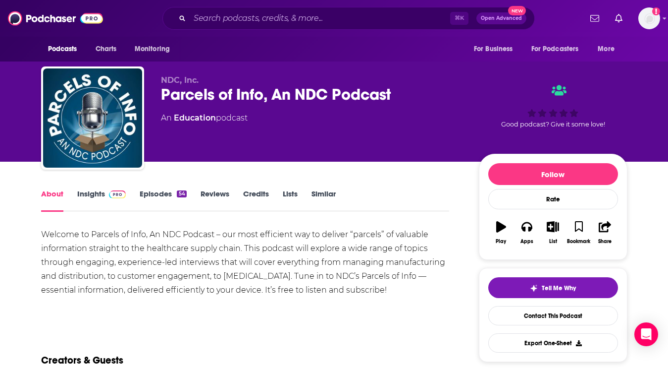
click at [238, 97] on div "Parcels of Info, An NDC Podcast" at bounding box center [312, 94] width 302 height 19
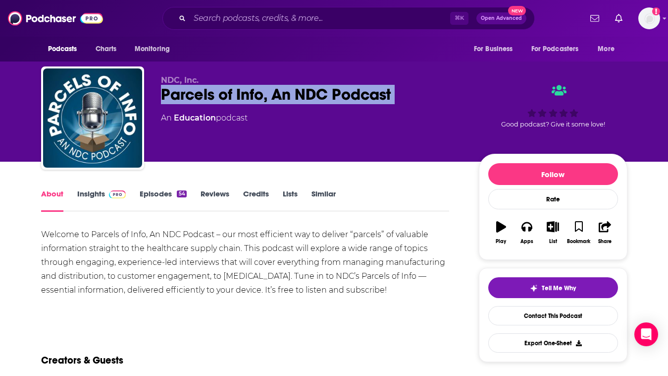
click at [238, 97] on div "Parcels of Info, An NDC Podcast" at bounding box center [312, 94] width 302 height 19
copy div "Parcels of Info, An NDC Podcast"
